Goal: Transaction & Acquisition: Purchase product/service

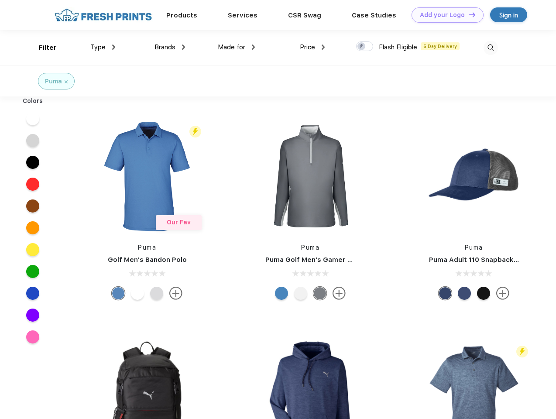
scroll to position [0, 0]
click at [444, 15] on link "Add your Logo Design Tool" at bounding box center [448, 14] width 72 height 15
click at [0, 0] on div "Design Tool" at bounding box center [0, 0] width 0 height 0
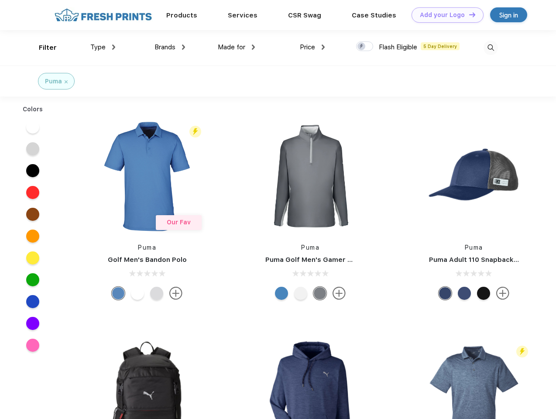
click at [468, 14] on link "Add your Logo Design Tool" at bounding box center [448, 14] width 72 height 15
click at [42, 48] on div "Filter" at bounding box center [48, 48] width 18 height 10
click at [103, 47] on span "Type" at bounding box center [97, 47] width 15 height 8
click at [170, 47] on span "Brands" at bounding box center [165, 47] width 21 height 8
click at [237, 47] on span "Made for" at bounding box center [232, 47] width 28 height 8
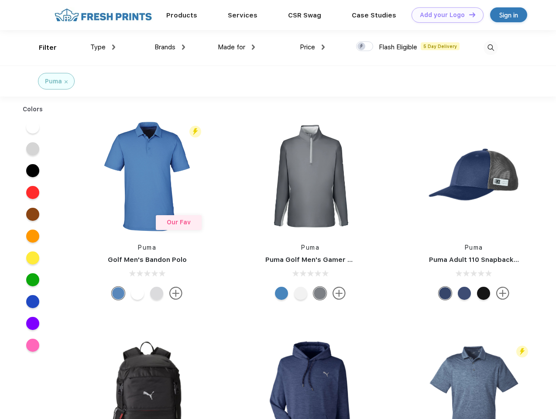
click at [313, 47] on span "Price" at bounding box center [307, 47] width 15 height 8
click at [365, 47] on div at bounding box center [364, 46] width 17 height 10
click at [362, 47] on input "checkbox" at bounding box center [359, 44] width 6 height 6
click at [491, 48] on img at bounding box center [491, 48] width 14 height 14
